Goal: Task Accomplishment & Management: Manage account settings

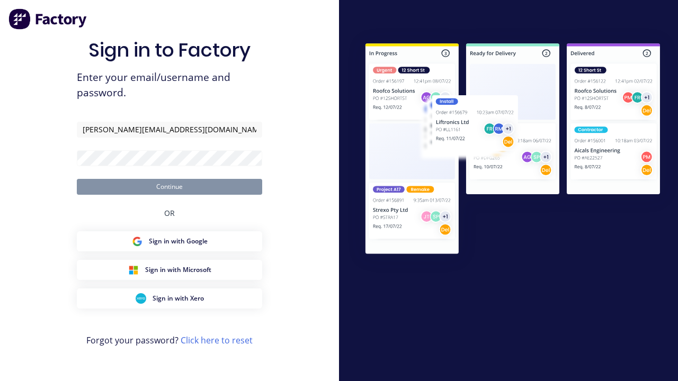
type input "[PERSON_NAME][EMAIL_ADDRESS][DOMAIN_NAME]"
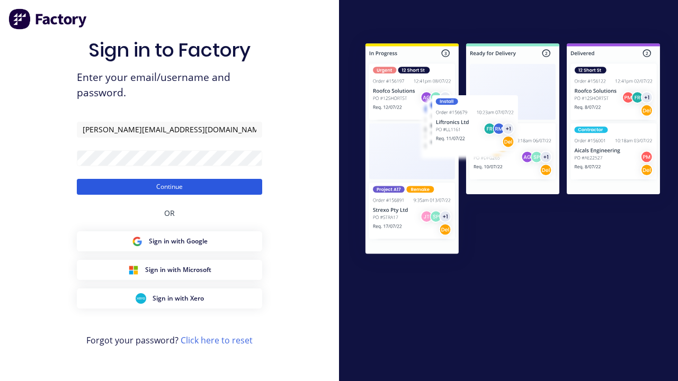
click at [170, 186] on button "Continue" at bounding box center [169, 187] width 185 height 16
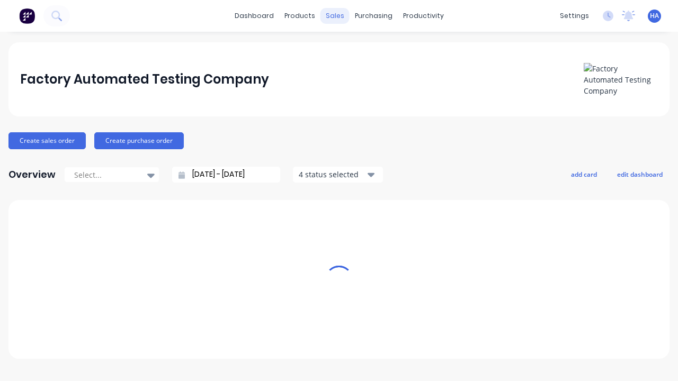
click at [335, 16] on div "sales" at bounding box center [335, 16] width 29 height 16
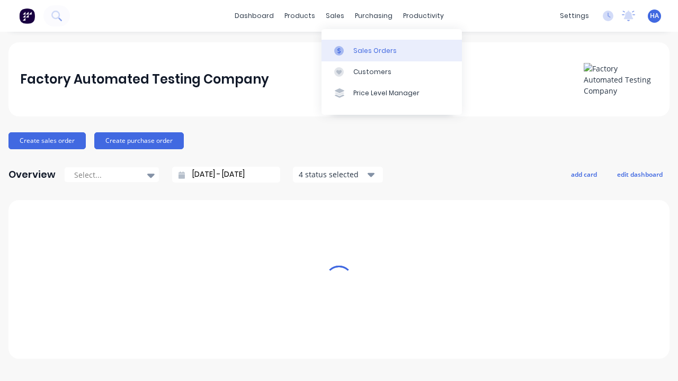
click at [391, 50] on link "Sales Orders" at bounding box center [392, 50] width 140 height 21
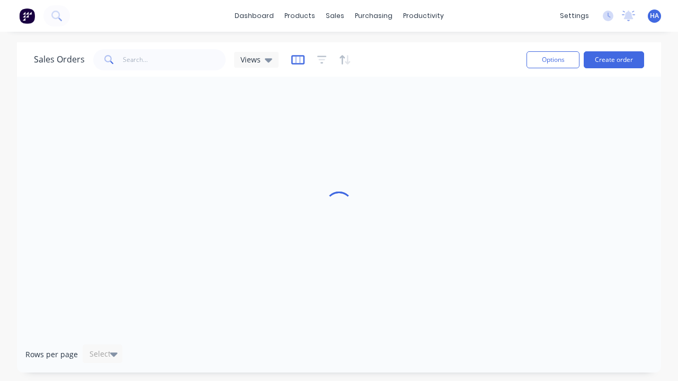
click at [296, 59] on icon "button" at bounding box center [297, 60] width 13 height 11
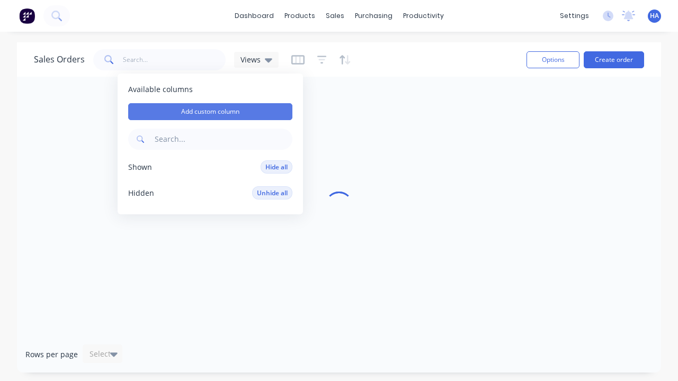
click at [210, 112] on button "Add custom column" at bounding box center [210, 111] width 164 height 17
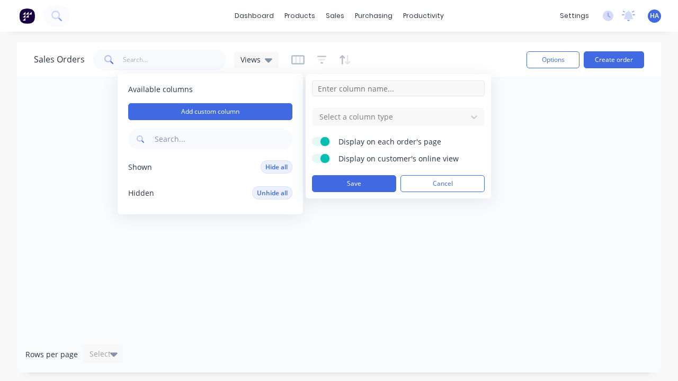
click at [398, 88] on input at bounding box center [398, 89] width 173 height 16
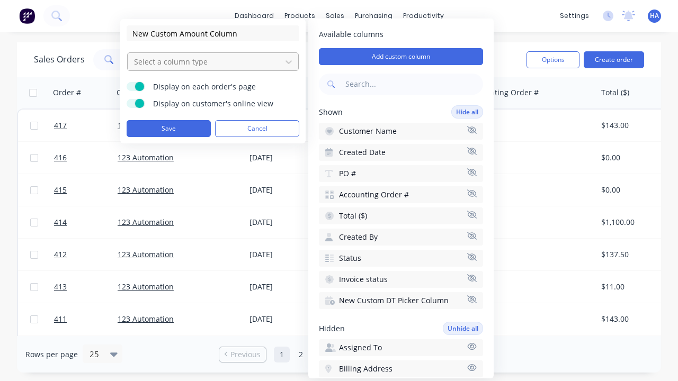
type input "New Custom Amount Column"
click at [204, 61] on div at bounding box center [204, 61] width 143 height 13
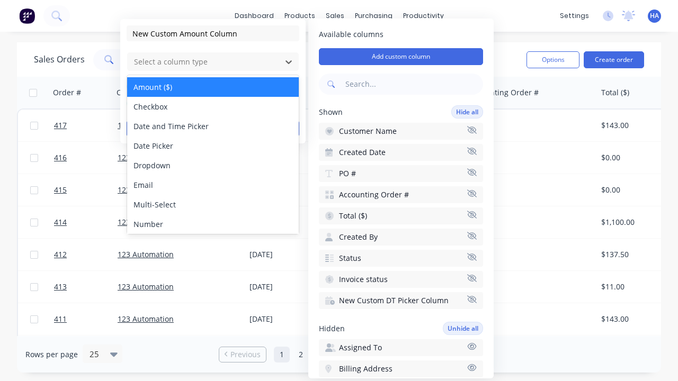
click at [213, 87] on div "Amount ($)" at bounding box center [213, 87] width 172 height 20
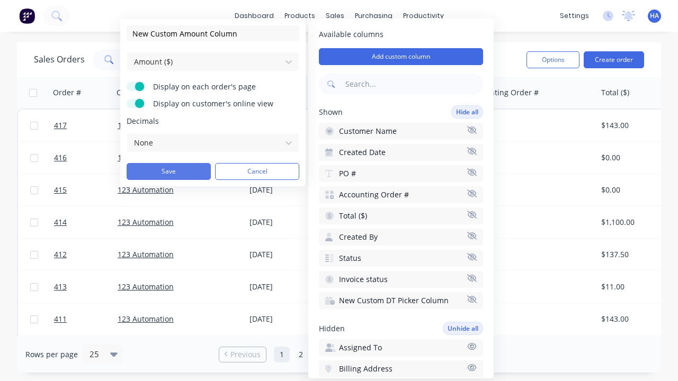
click at [168, 172] on button "Save" at bounding box center [169, 171] width 84 height 17
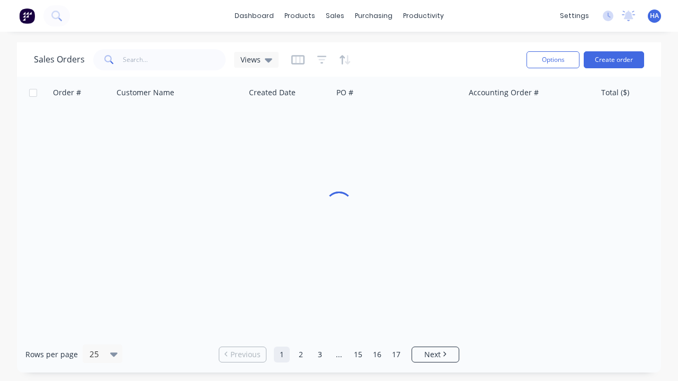
scroll to position [0, 693]
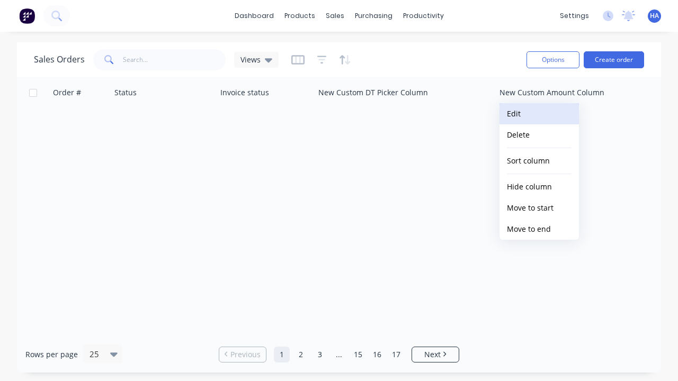
click at [539, 114] on button "Edit" at bounding box center [539, 113] width 79 height 21
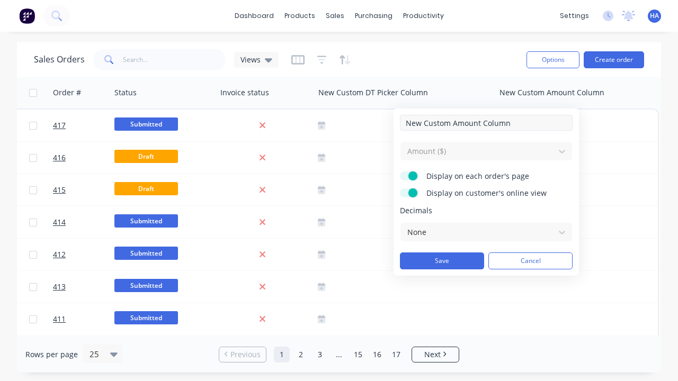
click at [486, 123] on input "New Custom Amount Column" at bounding box center [486, 123] width 173 height 16
type input "New Custom Amount Column - Updated"
click at [442, 261] on button "Save" at bounding box center [442, 261] width 84 height 17
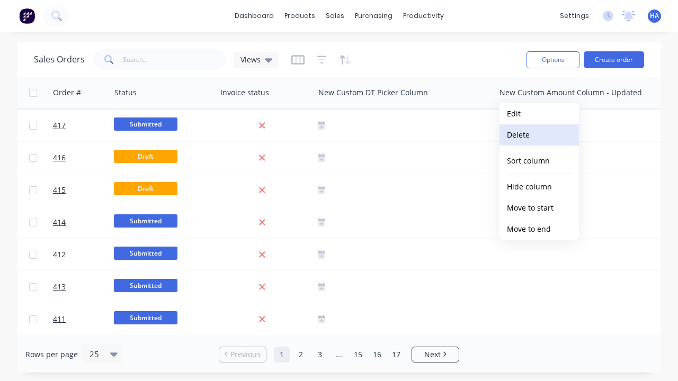
click at [539, 135] on button "Delete" at bounding box center [539, 134] width 79 height 21
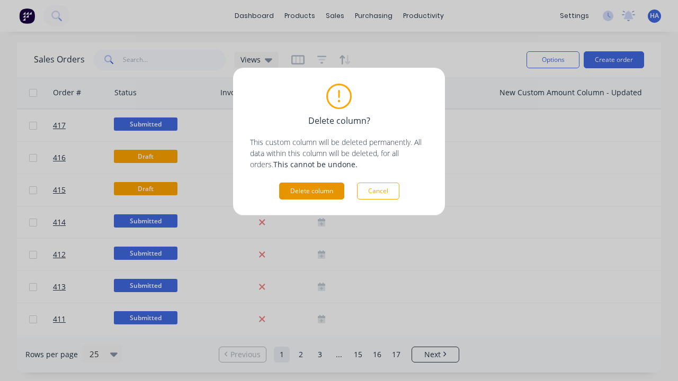
click at [311, 191] on button "Delete column" at bounding box center [311, 191] width 65 height 17
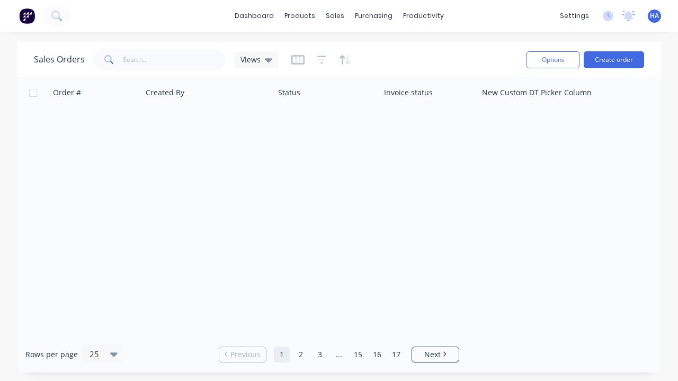
scroll to position [0, 530]
